Goal: Check status: Check status

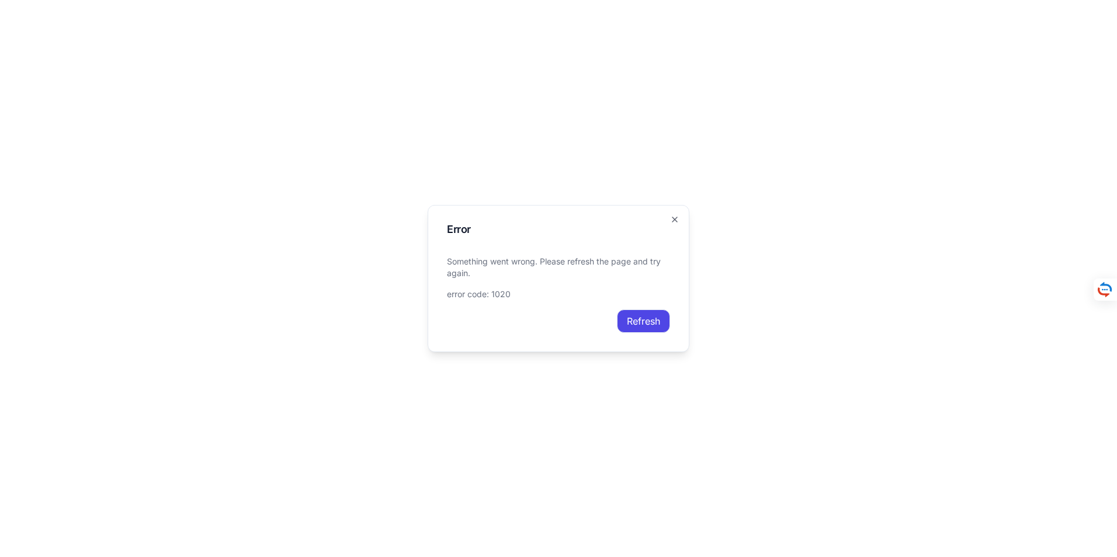
click at [642, 322] on button "Refresh" at bounding box center [643, 321] width 53 height 23
click at [645, 321] on button "Refresh" at bounding box center [643, 321] width 53 height 23
click at [673, 215] on icon "button" at bounding box center [674, 219] width 9 height 9
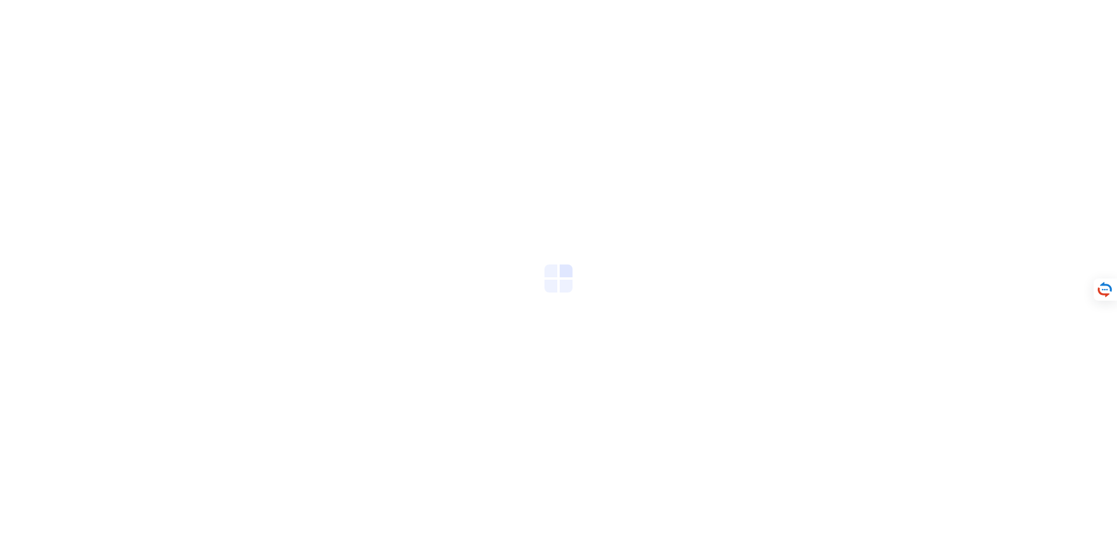
click at [633, 338] on div at bounding box center [558, 278] width 1117 height 557
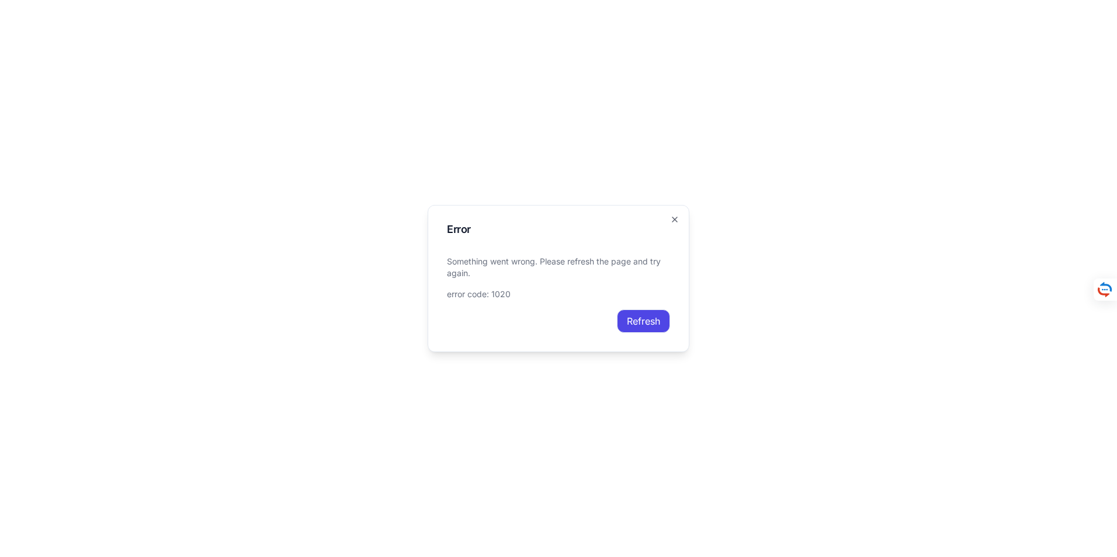
click at [645, 319] on button "Refresh" at bounding box center [643, 321] width 53 height 23
click at [674, 218] on icon "button" at bounding box center [674, 219] width 9 height 9
click at [642, 319] on button "Refresh" at bounding box center [643, 321] width 53 height 23
